Goal: Information Seeking & Learning: Learn about a topic

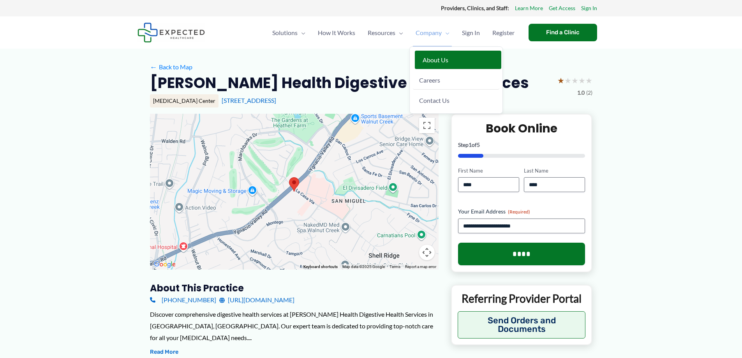
click at [431, 58] on span "About Us" at bounding box center [435, 59] width 26 height 7
